Goal: Transaction & Acquisition: Purchase product/service

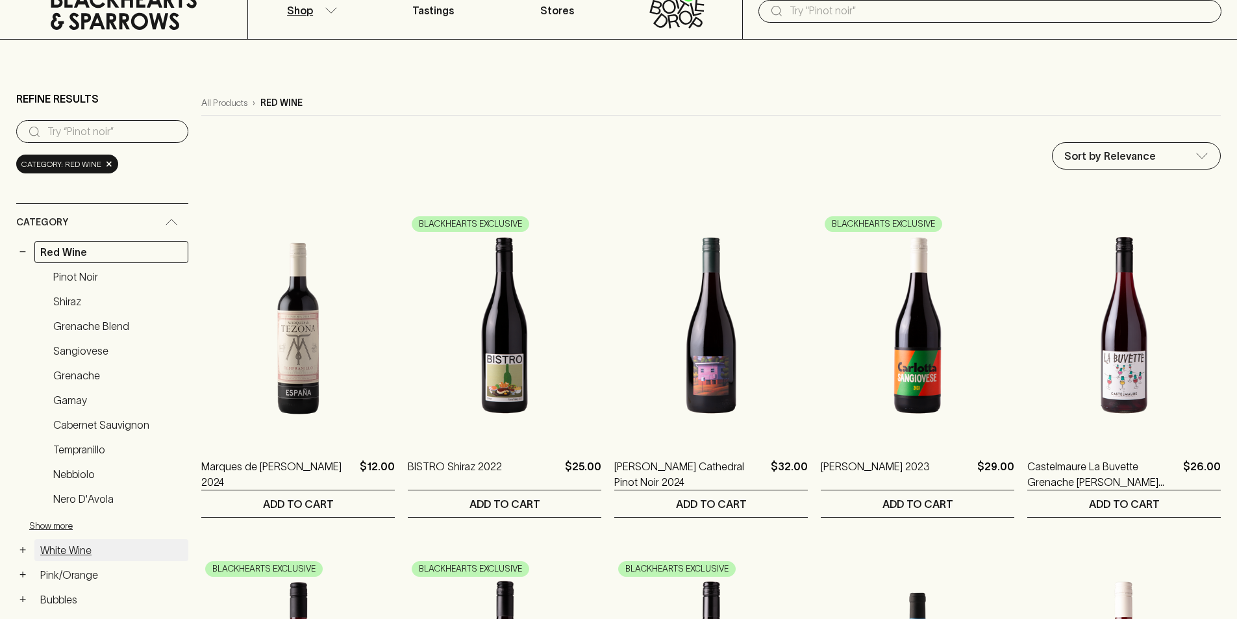
scroll to position [130, 0]
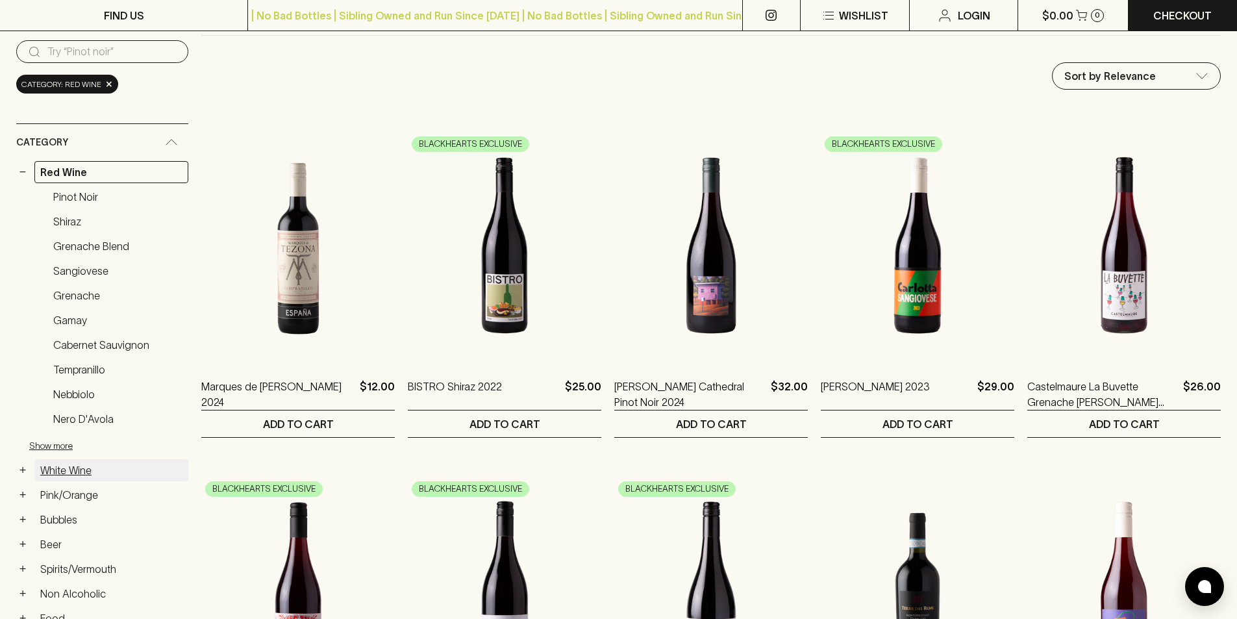
click at [56, 464] on link "White Wine" at bounding box center [111, 470] width 154 height 22
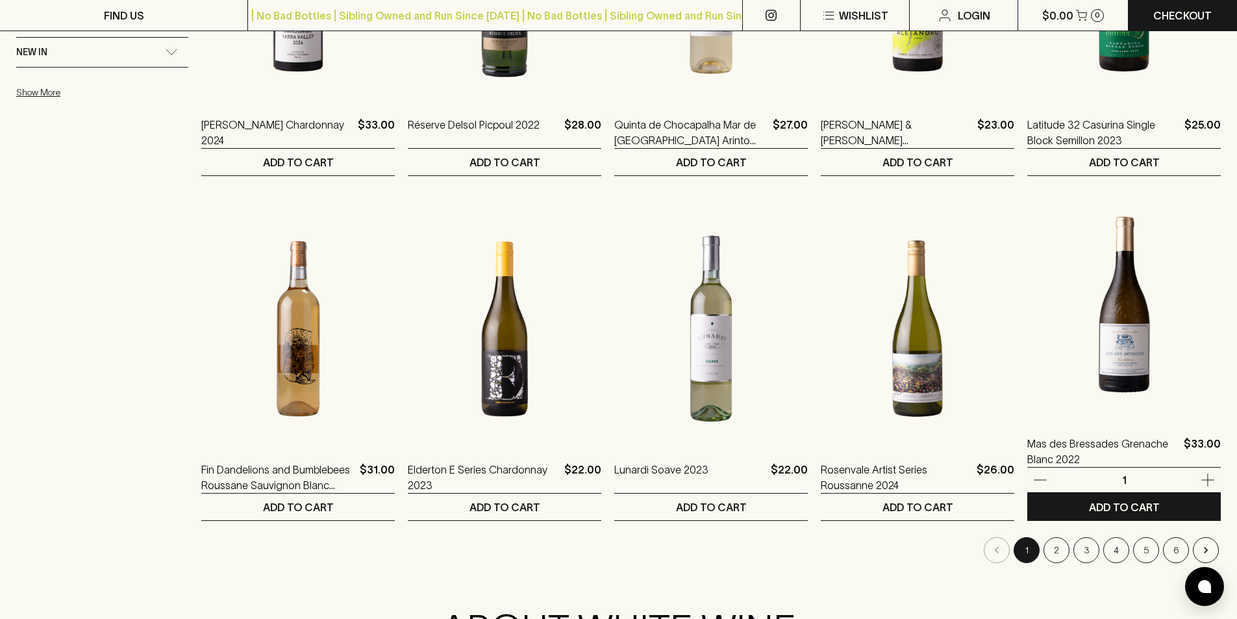
scroll to position [1104, 0]
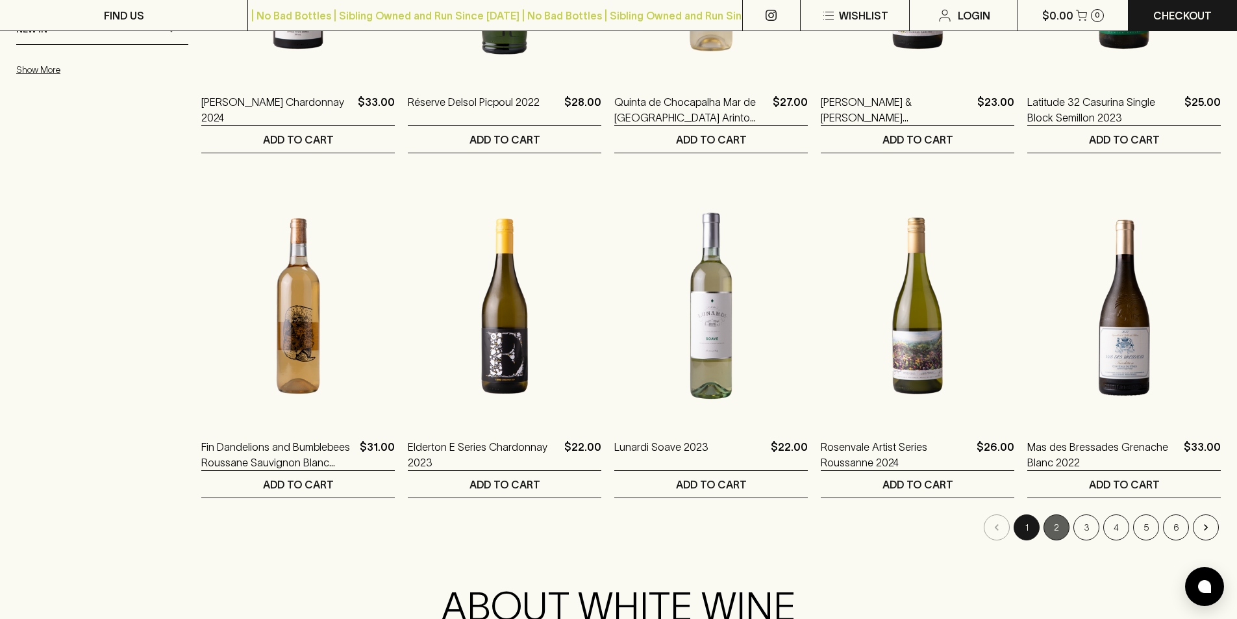
click at [1060, 521] on button "2" at bounding box center [1057, 527] width 26 height 26
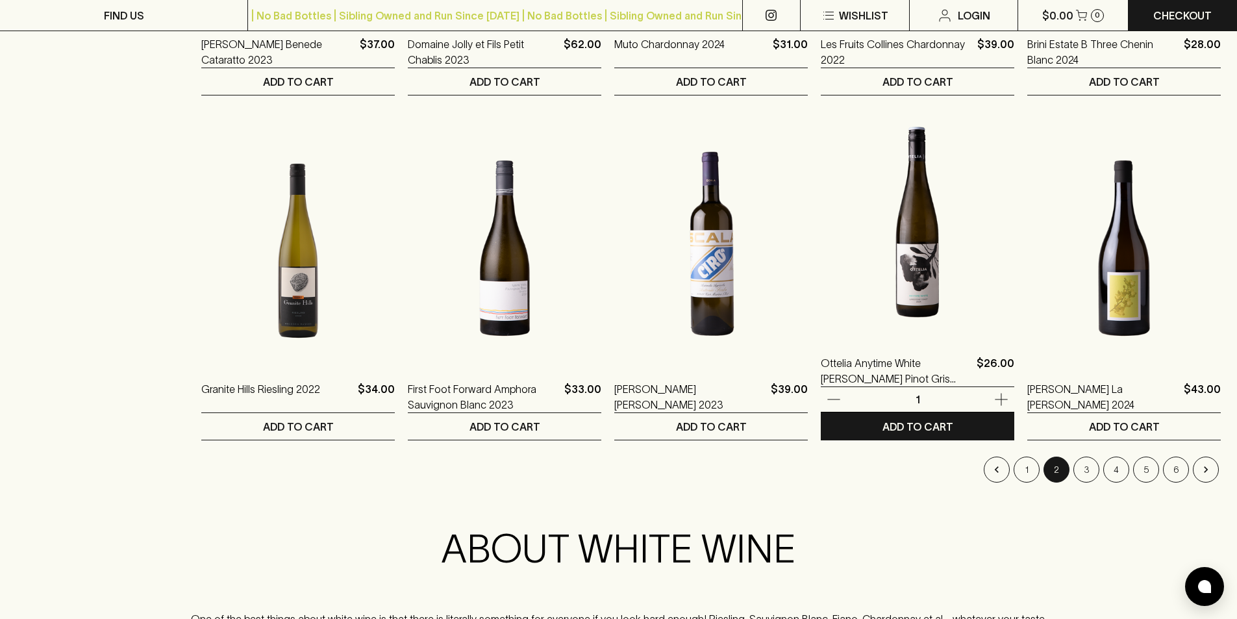
scroll to position [1169, 0]
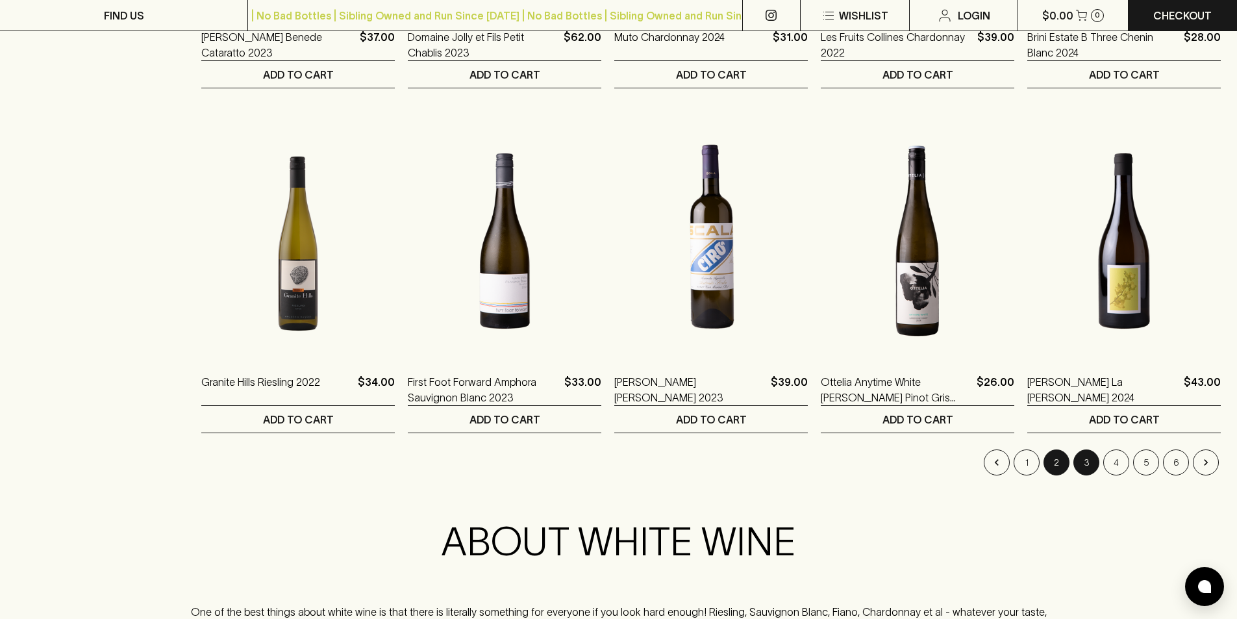
click at [1092, 463] on button "3" at bounding box center [1086, 462] width 26 height 26
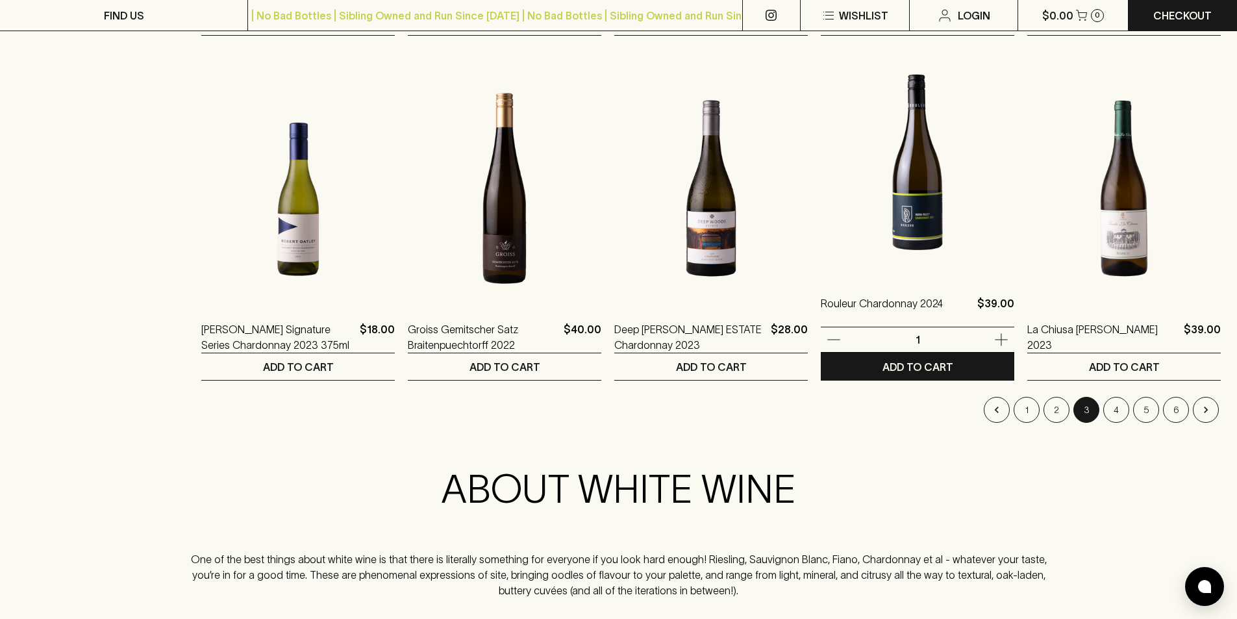
scroll to position [1234, 0]
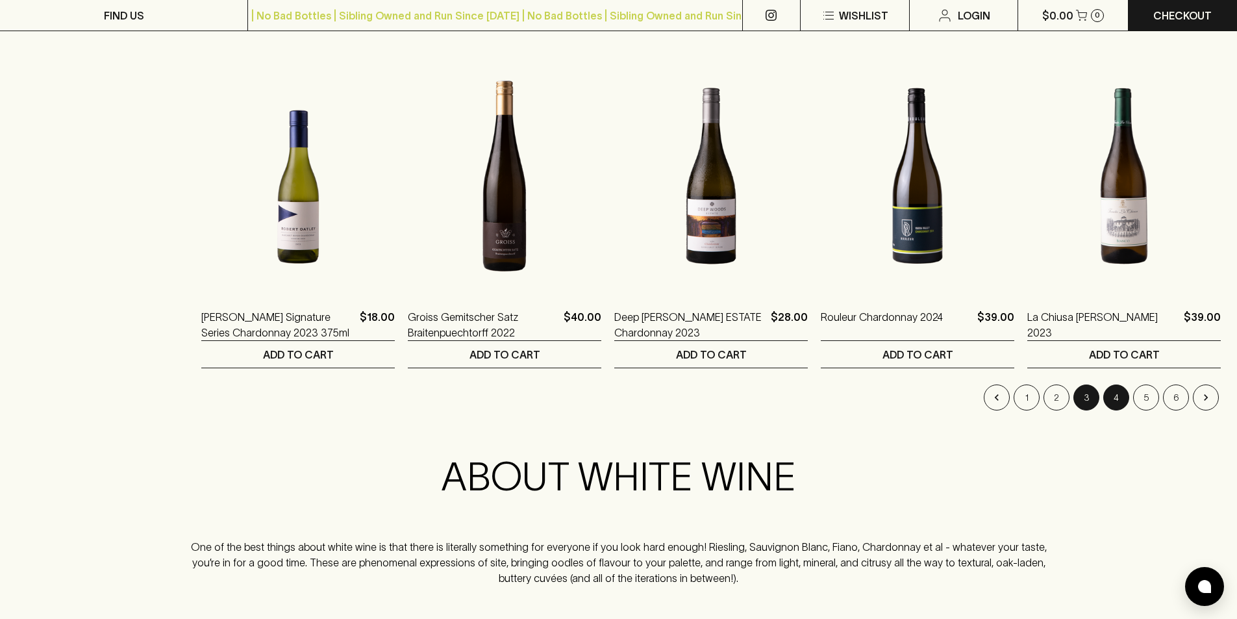
click at [1111, 399] on button "4" at bounding box center [1116, 397] width 26 height 26
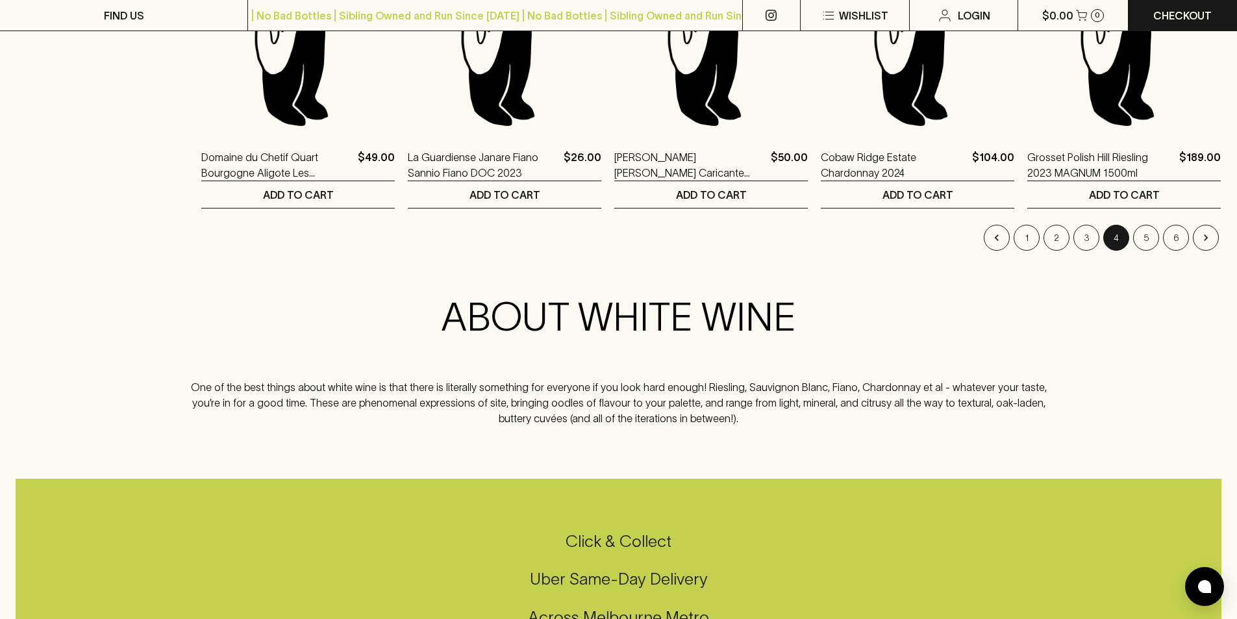
scroll to position [1494, 0]
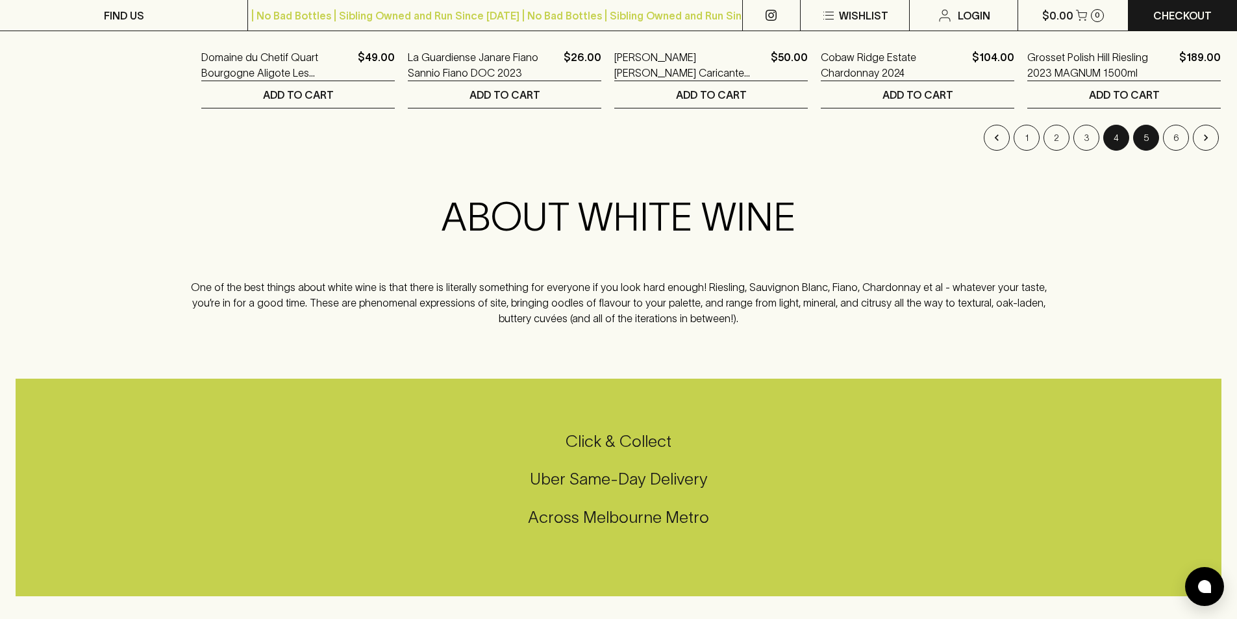
click at [1149, 140] on button "5" at bounding box center [1146, 138] width 26 height 26
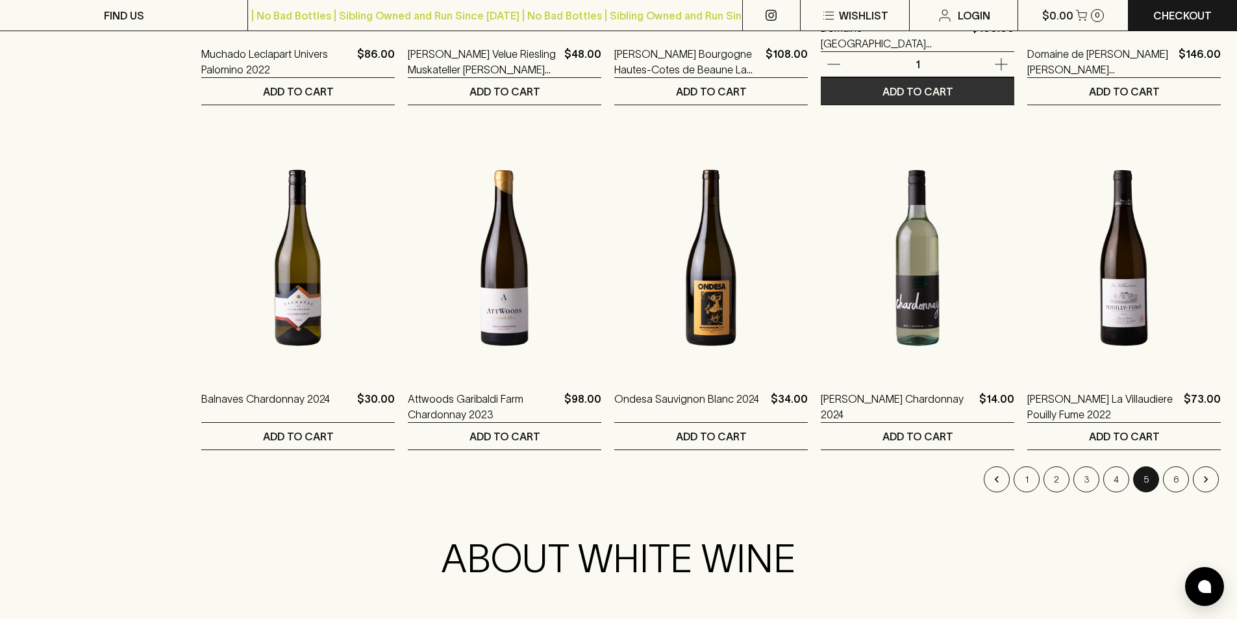
scroll to position [1234, 0]
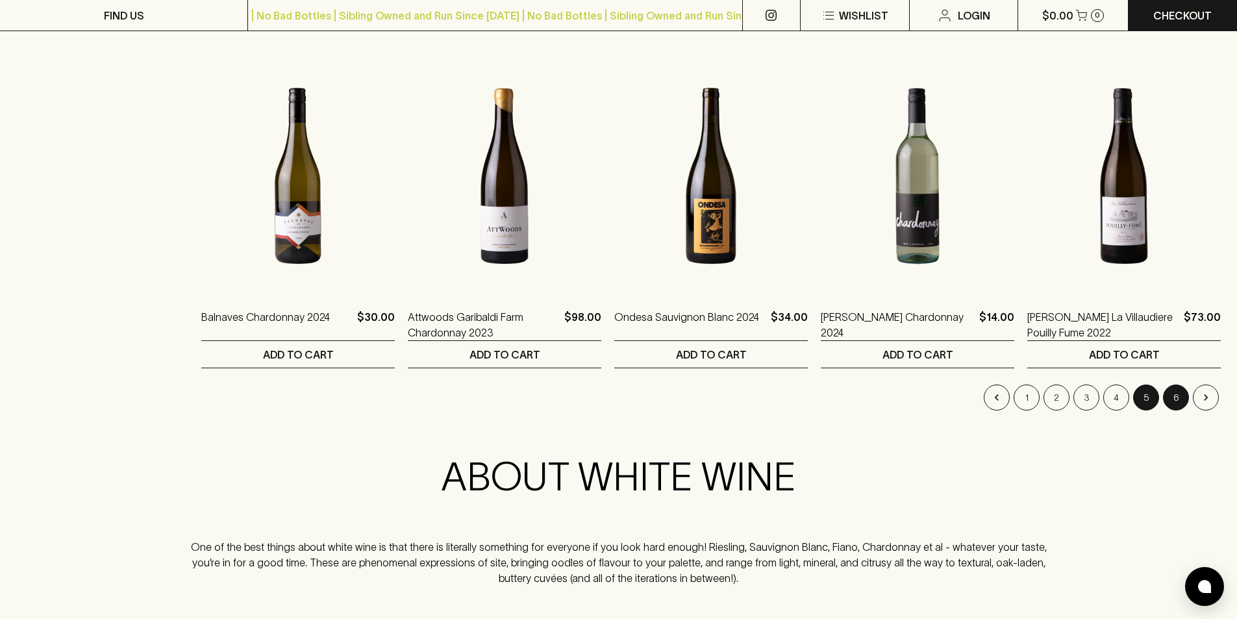
click at [1177, 397] on button "6" at bounding box center [1176, 397] width 26 height 26
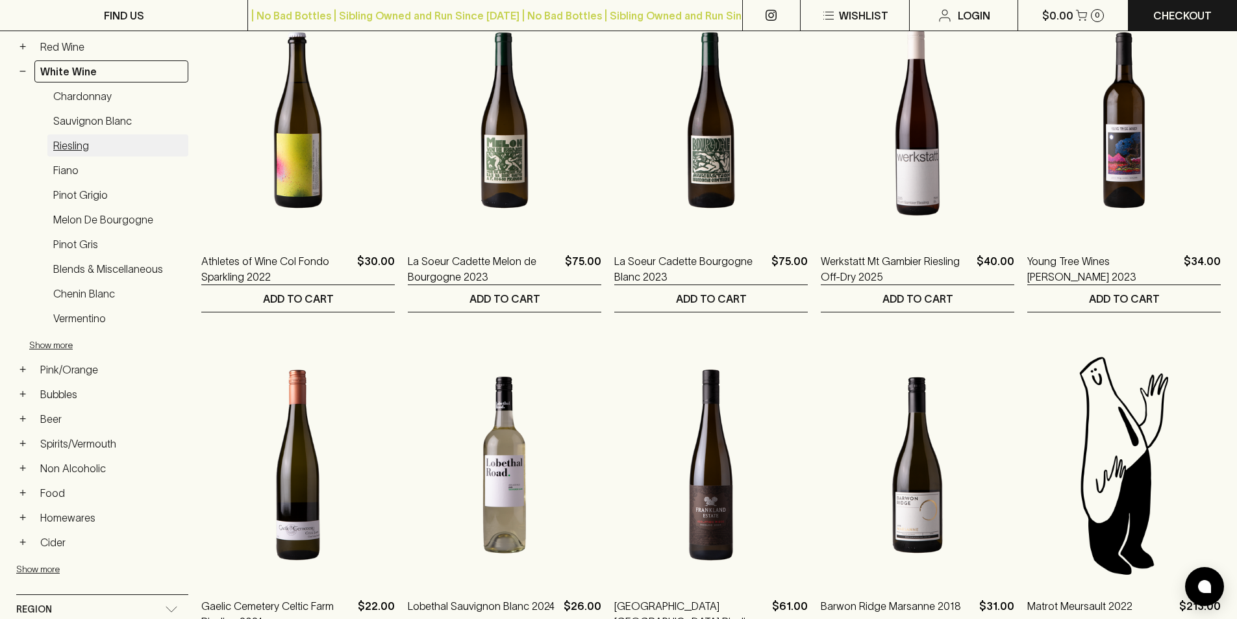
scroll to position [325, 0]
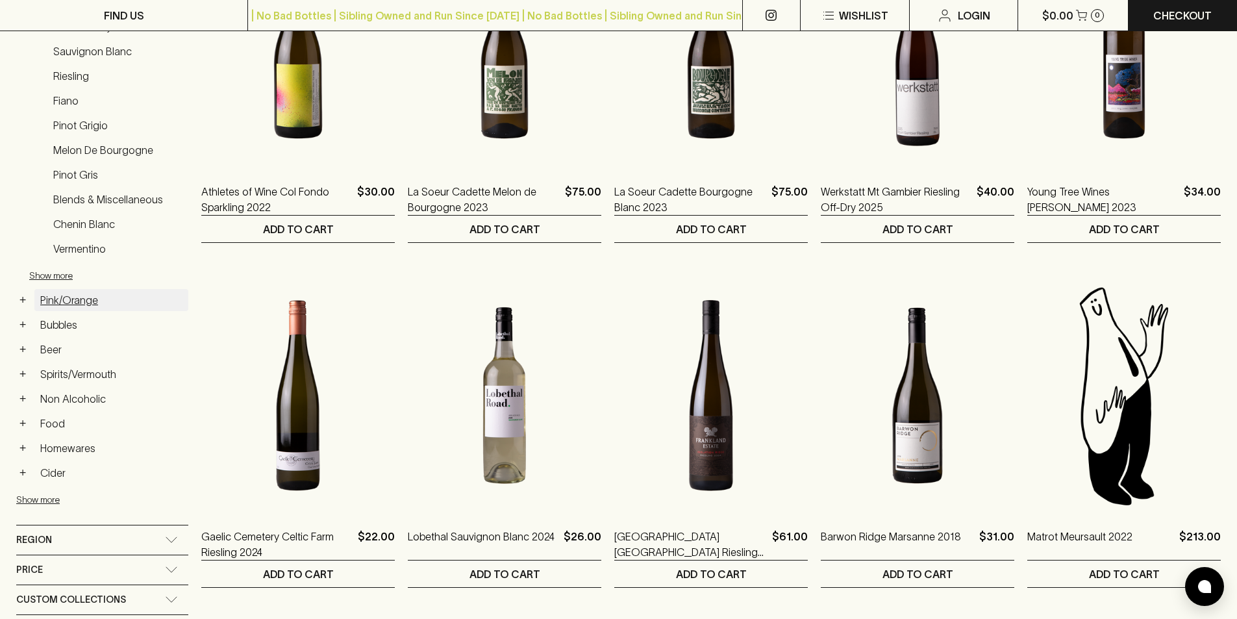
click at [73, 308] on link "Pink/Orange" at bounding box center [111, 300] width 154 height 22
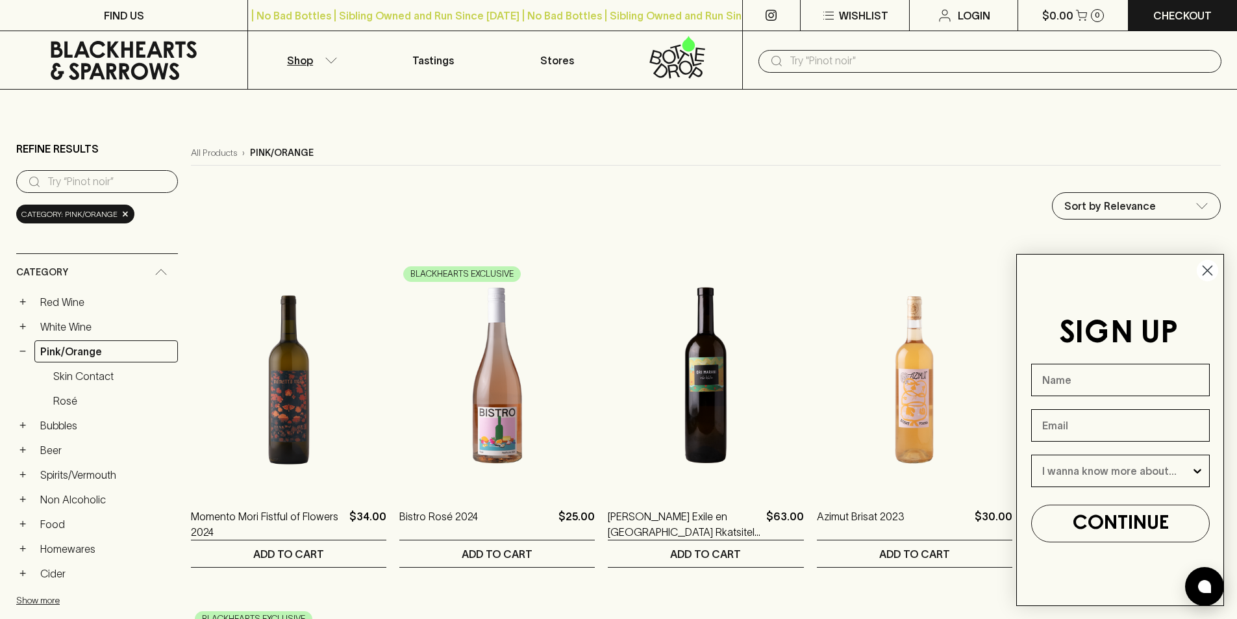
click at [1211, 271] on circle "Close dialog" at bounding box center [1207, 270] width 21 height 21
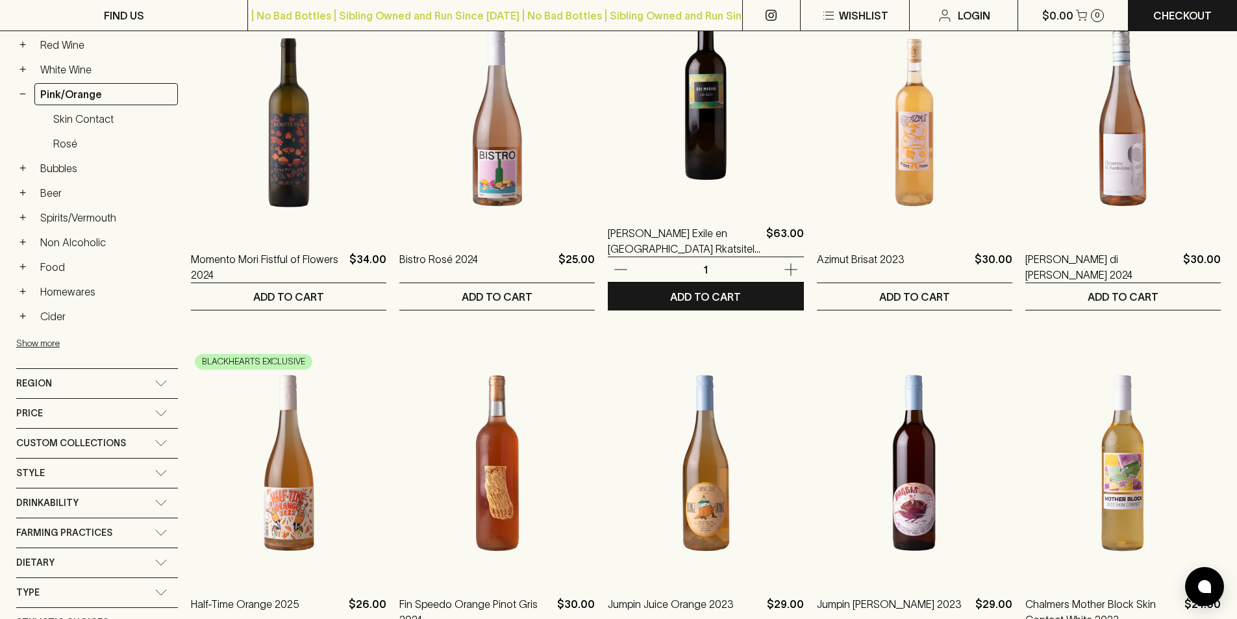
scroll to position [260, 0]
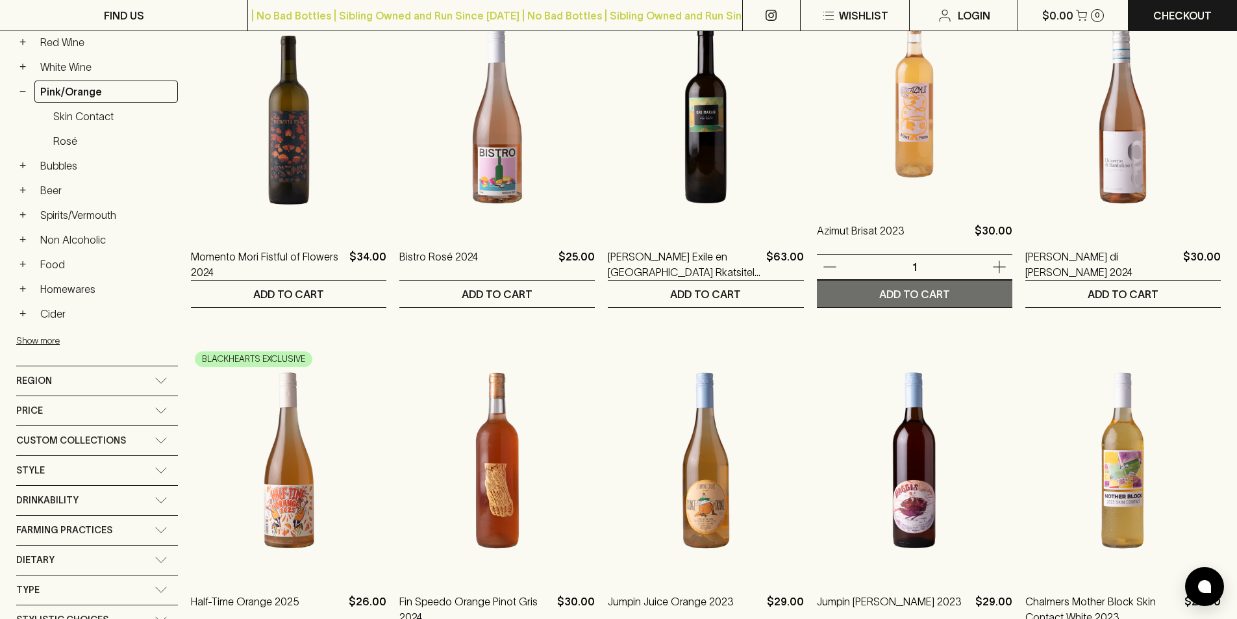
click at [921, 290] on p "ADD TO CART" at bounding box center [914, 294] width 71 height 16
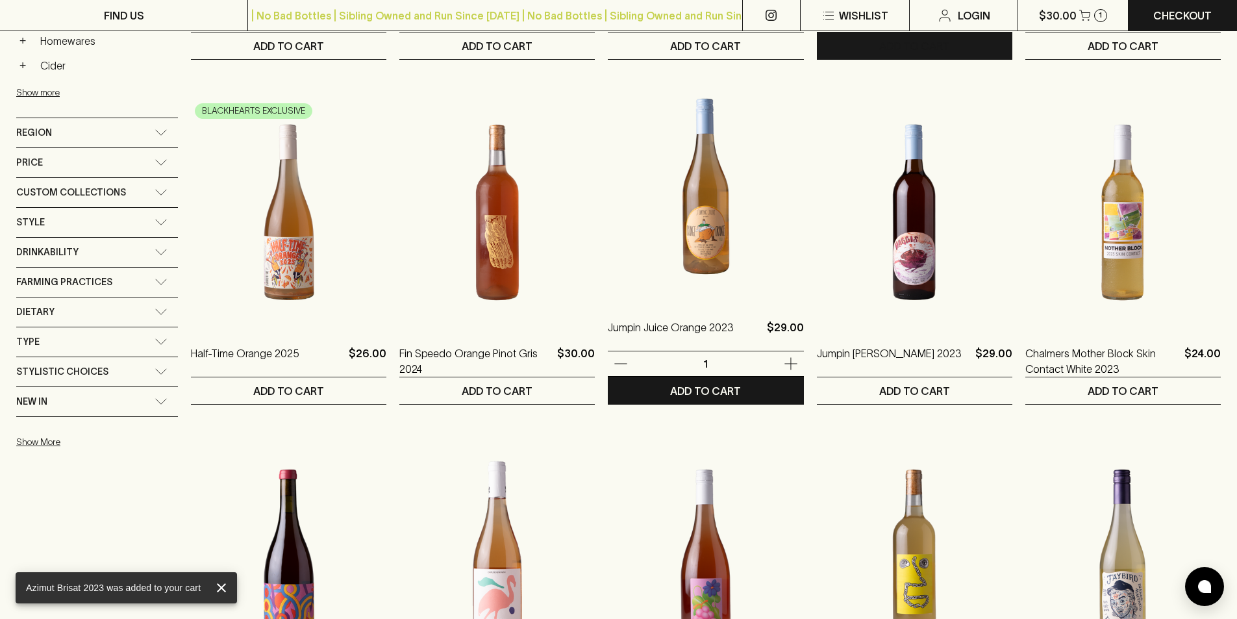
scroll to position [520, 0]
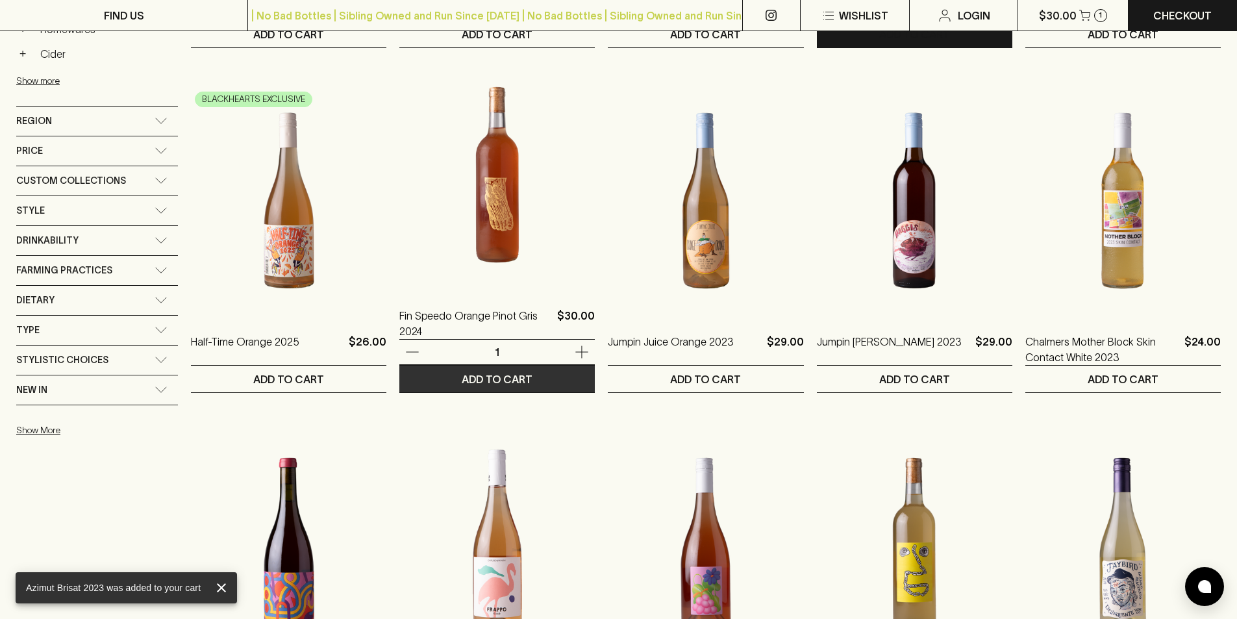
click at [495, 375] on p "ADD TO CART" at bounding box center [497, 379] width 71 height 16
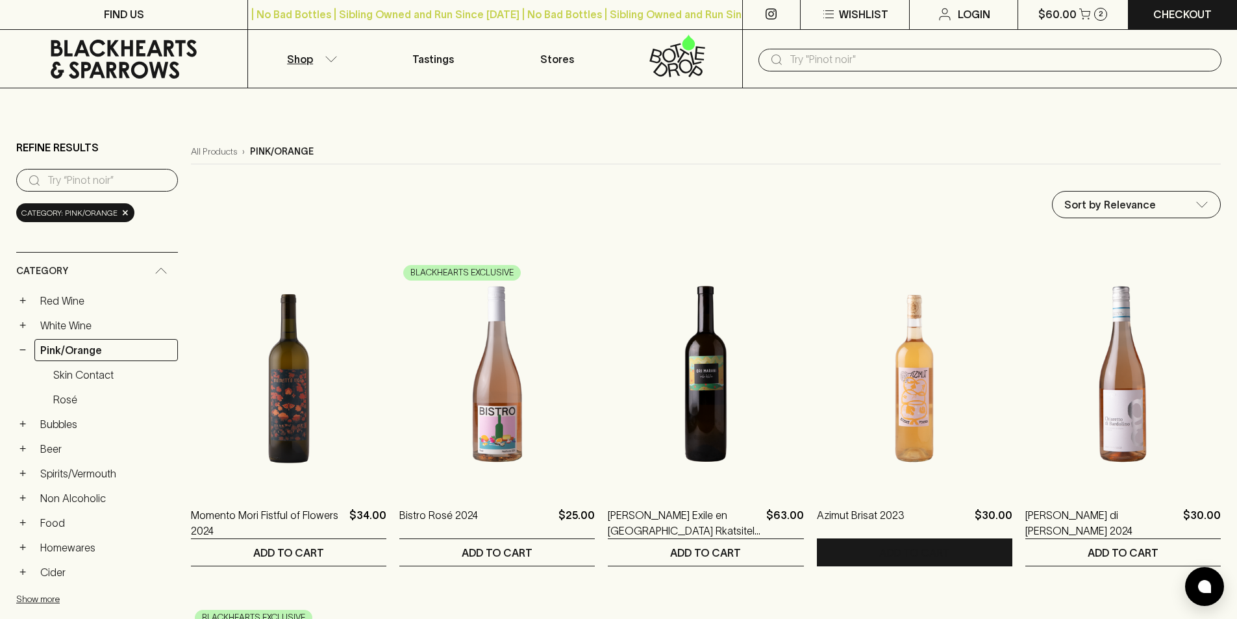
scroll to position [0, 0]
